Goal: Information Seeking & Learning: Learn about a topic

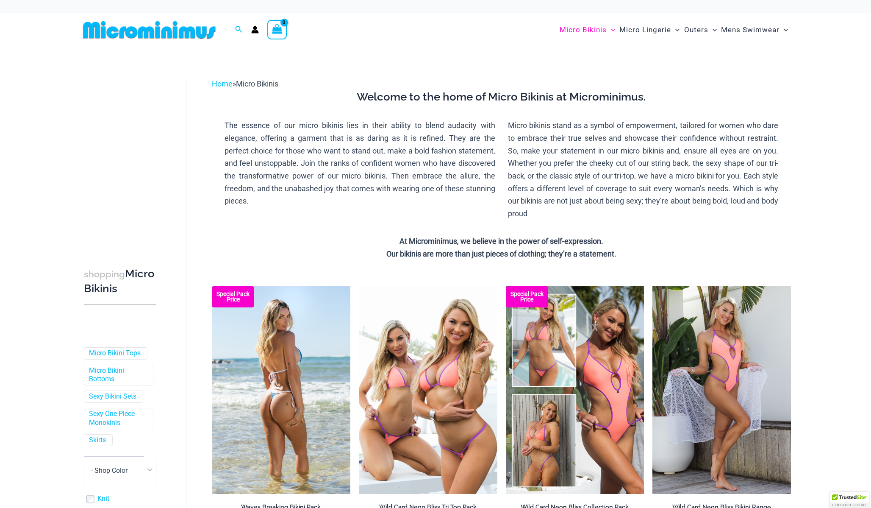
click at [292, 345] on img at bounding box center [281, 390] width 139 height 208
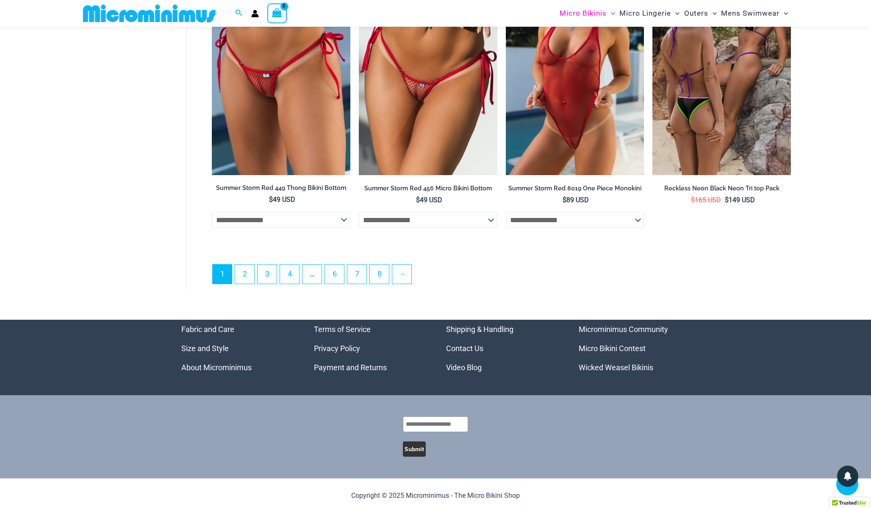
scroll to position [2333, 0]
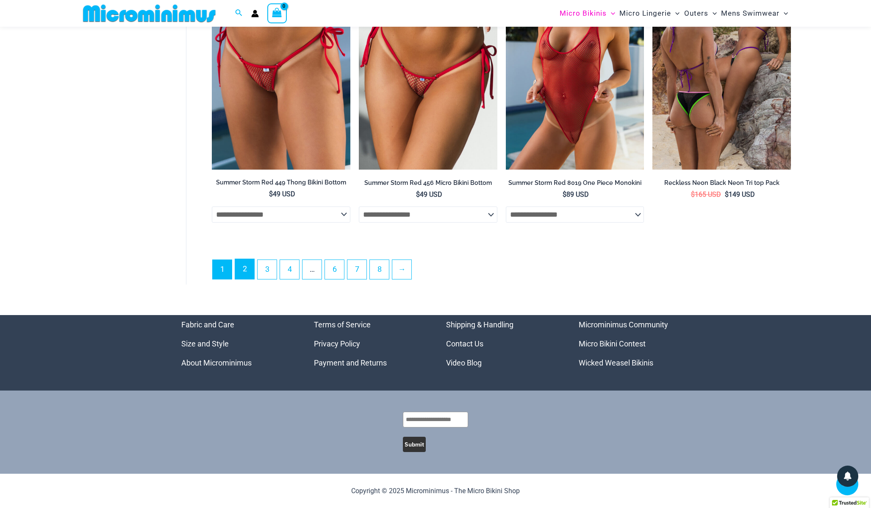
click at [248, 269] on link "2" at bounding box center [244, 269] width 19 height 20
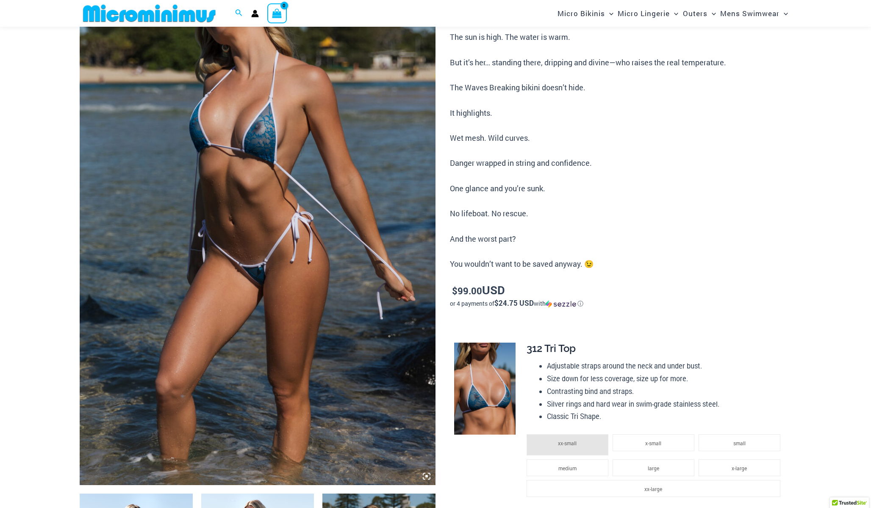
scroll to position [153, 0]
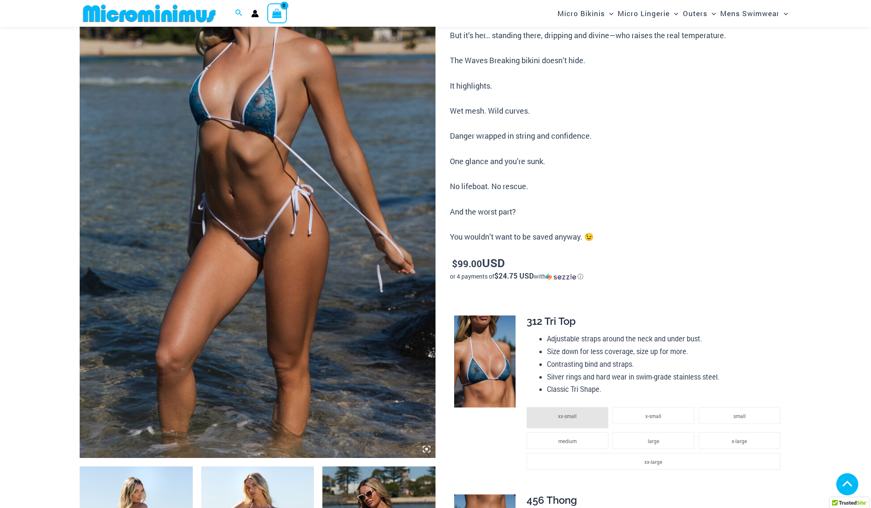
click at [225, 275] on img at bounding box center [258, 191] width 356 height 534
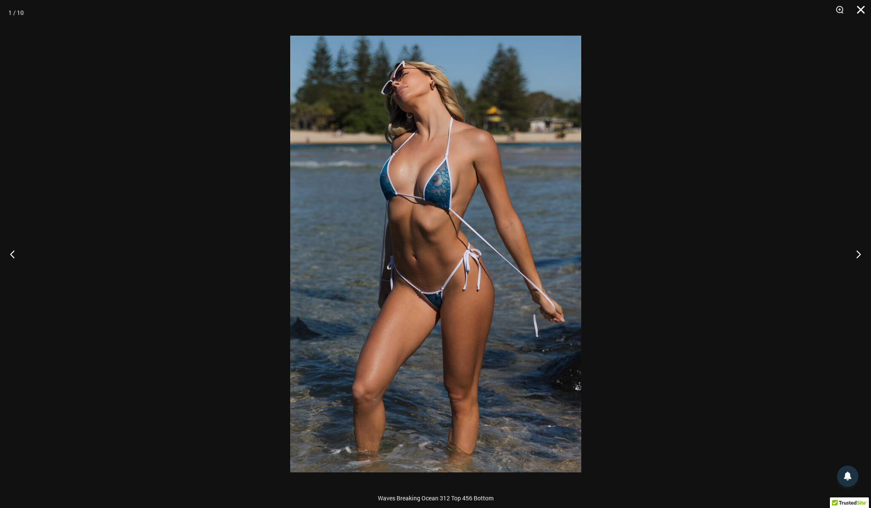
click at [863, 10] on button "Close" at bounding box center [857, 12] width 21 height 25
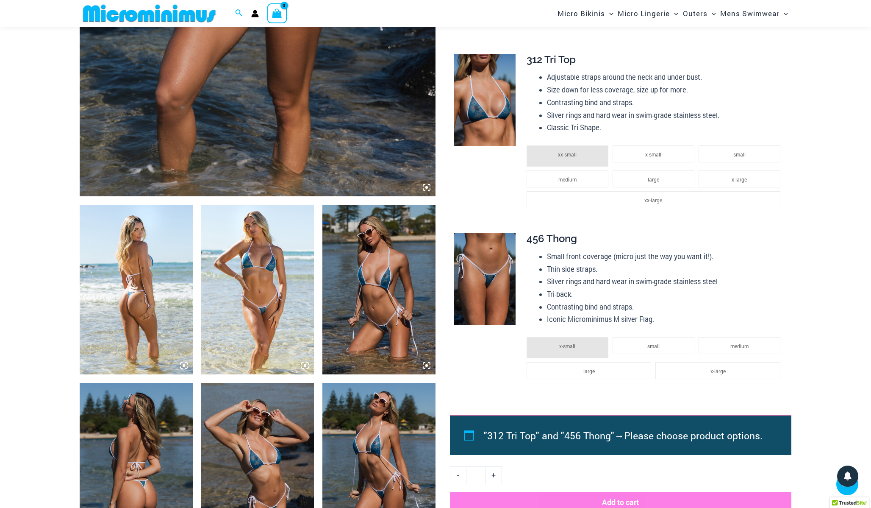
scroll to position [477, 0]
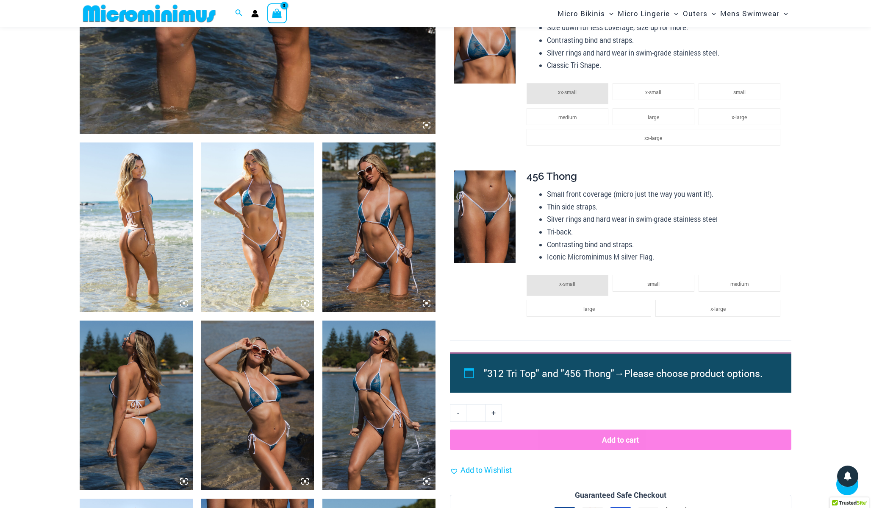
click at [144, 235] on img at bounding box center [136, 226] width 113 height 169
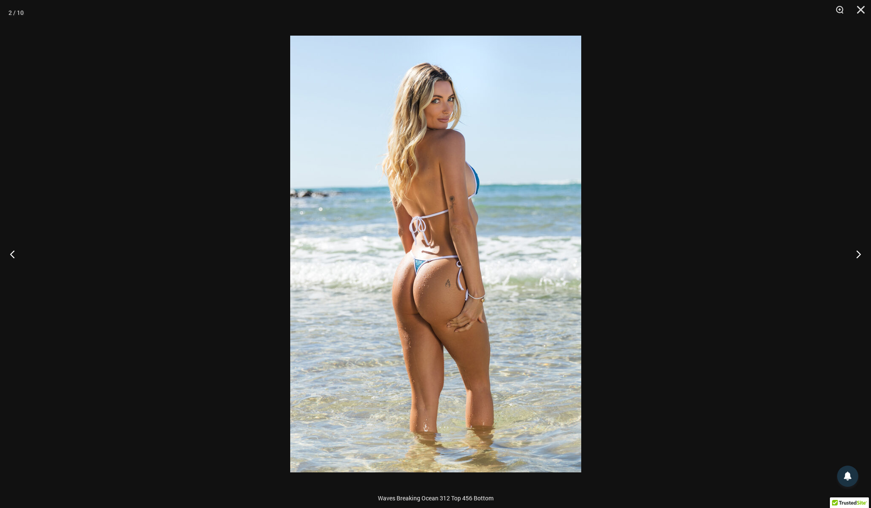
click at [173, 221] on div at bounding box center [435, 254] width 871 height 508
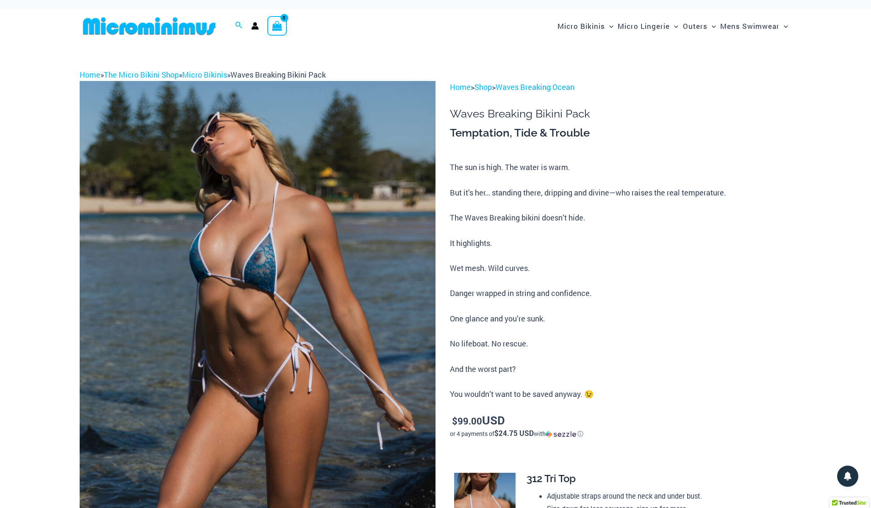
scroll to position [0, 0]
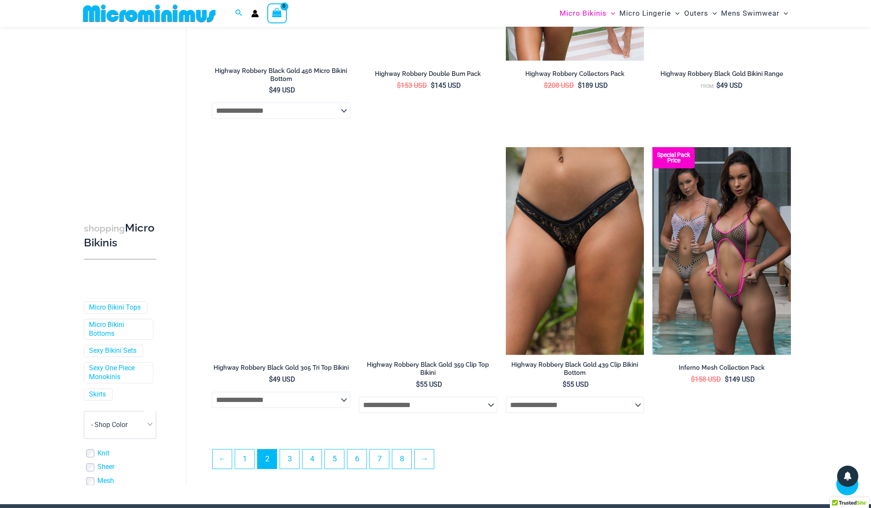
scroll to position [2052, 0]
